Goal: Check status: Check status

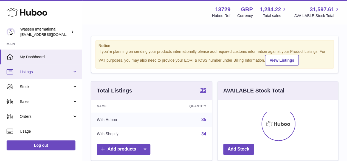
scroll to position [86, 120]
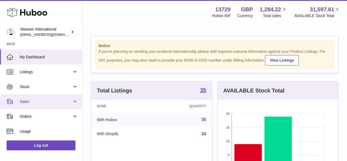
click at [32, 101] on span "Sales" at bounding box center [46, 101] width 52 height 5
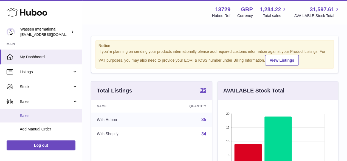
click at [31, 115] on span "Sales" at bounding box center [49, 115] width 58 height 5
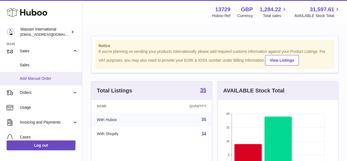
scroll to position [55, 0]
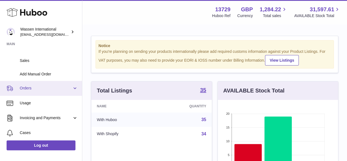
click at [28, 89] on span "Orders" at bounding box center [46, 87] width 52 height 5
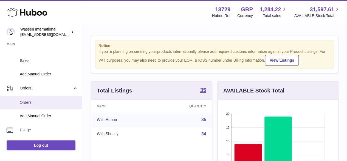
click at [28, 102] on span "Orders" at bounding box center [49, 102] width 58 height 5
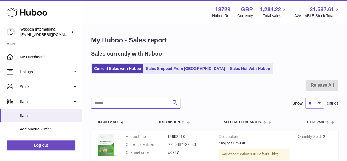
click at [107, 103] on input "text" at bounding box center [136, 102] width 90 height 11
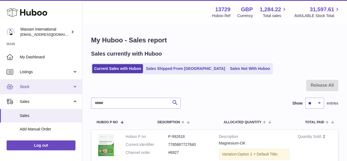
click at [30, 85] on span "Stock" at bounding box center [46, 86] width 52 height 5
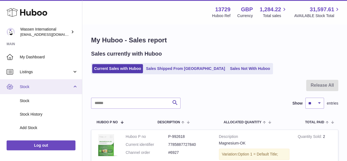
click at [30, 85] on span "Stock" at bounding box center [46, 86] width 52 height 5
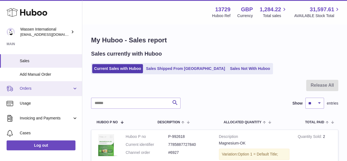
scroll to position [55, 0]
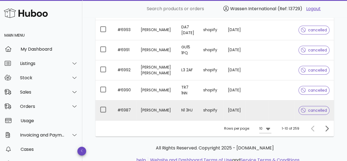
scroll to position [200, 0]
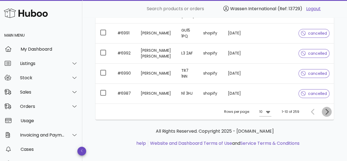
click at [326, 108] on icon "Next page" at bounding box center [327, 111] width 7 height 7
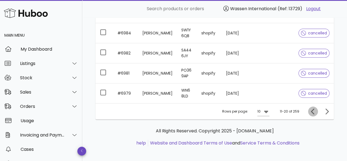
click at [313, 108] on icon "Previous page" at bounding box center [313, 111] width 7 height 7
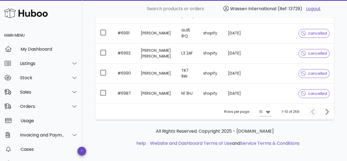
click at [313, 108] on div at bounding box center [314, 112] width 12 height 10
click at [327, 109] on icon "Next page" at bounding box center [327, 111] width 7 height 7
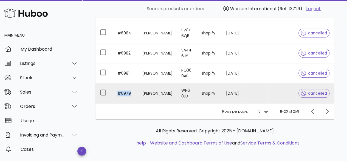
drag, startPoint x: 116, startPoint y: 88, endPoint x: 131, endPoint y: 90, distance: 14.9
click at [131, 90] on td "#6979" at bounding box center [125, 93] width 25 height 20
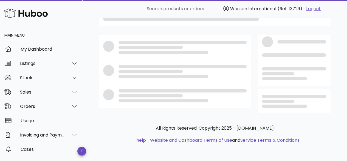
scroll to position [80, 0]
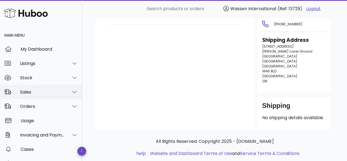
click at [27, 93] on div "Sales" at bounding box center [42, 91] width 45 height 5
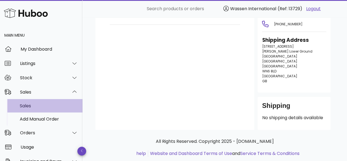
click at [30, 105] on div "Sales" at bounding box center [49, 105] width 58 height 5
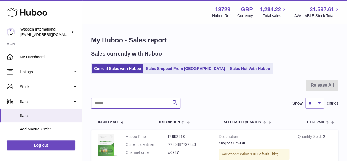
paste input "********"
type input "********"
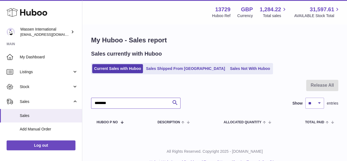
drag, startPoint x: 97, startPoint y: 104, endPoint x: 121, endPoint y: 105, distance: 23.7
click at [121, 105] on input "********" at bounding box center [136, 102] width 90 height 11
